Goal: Book appointment/travel/reservation

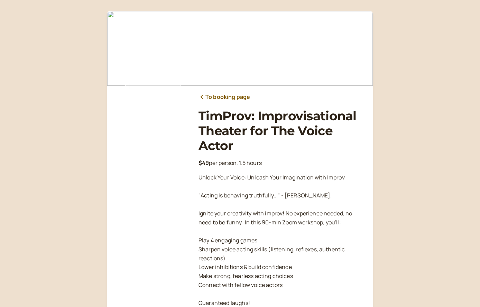
scroll to position [102, 0]
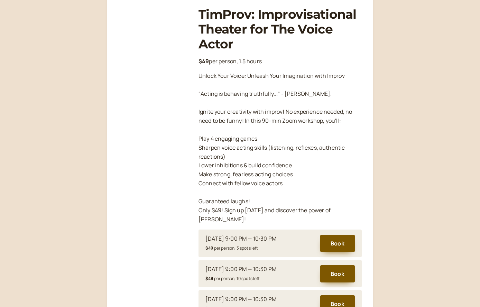
click at [252, 243] on div "$49 per person, 3 spots left" at bounding box center [240, 247] width 71 height 9
click at [331, 240] on button "Book" at bounding box center [337, 243] width 35 height 17
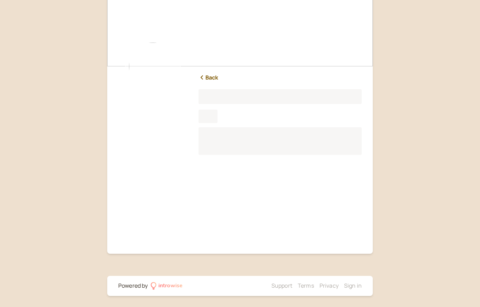
scroll to position [13, 0]
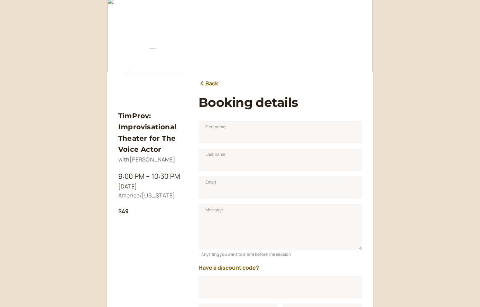
scroll to position [86, 0]
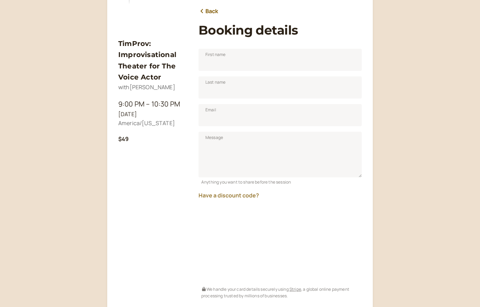
click at [239, 196] on button "Have a discount code?" at bounding box center [228, 195] width 60 height 6
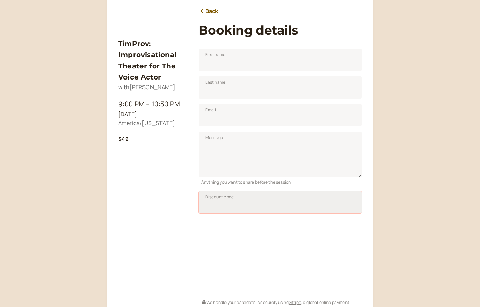
click at [228, 206] on input "Discount code" at bounding box center [279, 202] width 163 height 22
type input "TIM50JAN25"
click at [346, 204] on span "Apply" at bounding box center [343, 204] width 11 height 6
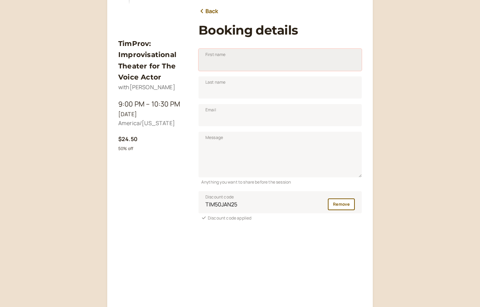
click at [237, 64] on input "First name" at bounding box center [279, 60] width 163 height 22
type input "Mark"
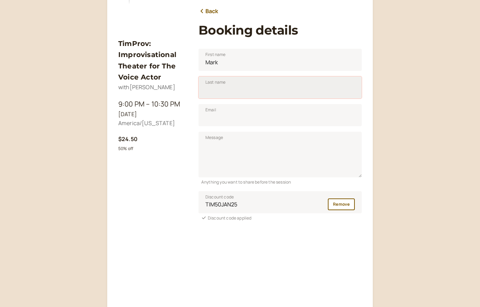
click at [240, 87] on input "Last name" at bounding box center [279, 87] width 163 height 22
type input "[PERSON_NAME]"
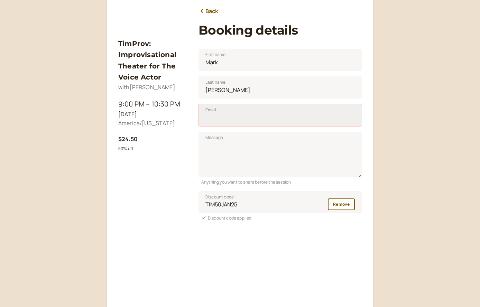
click at [242, 116] on input "Email" at bounding box center [279, 115] width 163 height 22
type input "[EMAIL_ADDRESS][DOMAIN_NAME]"
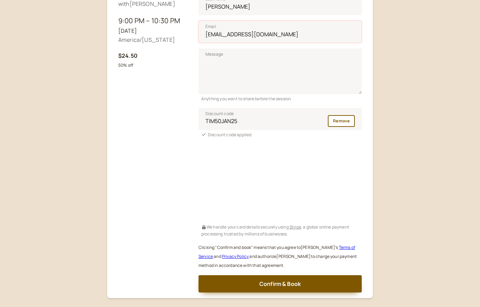
scroll to position [197, 0]
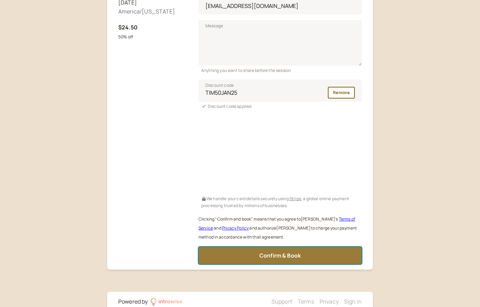
click at [301, 255] on button "Confirm & Book" at bounding box center [279, 255] width 163 height 17
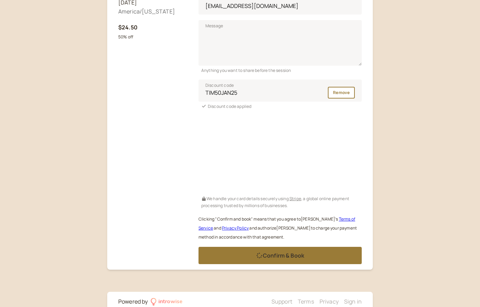
scroll to position [2, 0]
